Goal: Book appointment/travel/reservation

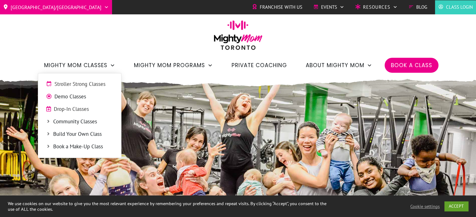
click at [69, 98] on span "Demo Classes" at bounding box center [83, 97] width 59 height 8
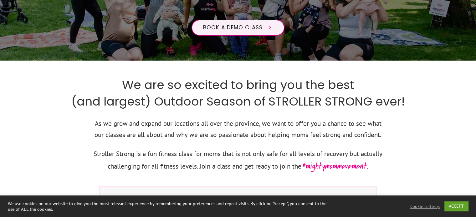
scroll to position [173, 0]
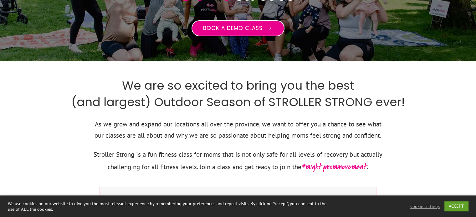
click at [227, 25] on span "Book a Demo Class" at bounding box center [232, 28] width 59 height 7
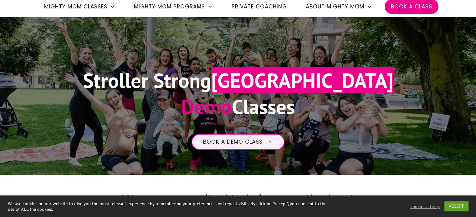
scroll to position [37, 0]
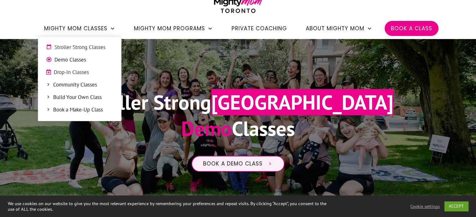
click at [78, 72] on span "Drop-In Classes" at bounding box center [83, 73] width 59 height 8
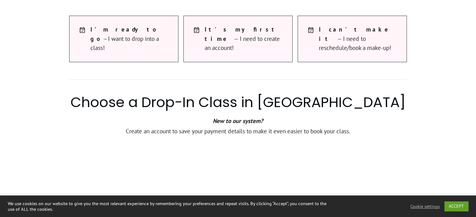
scroll to position [365, 0]
